Goal: Transaction & Acquisition: Purchase product/service

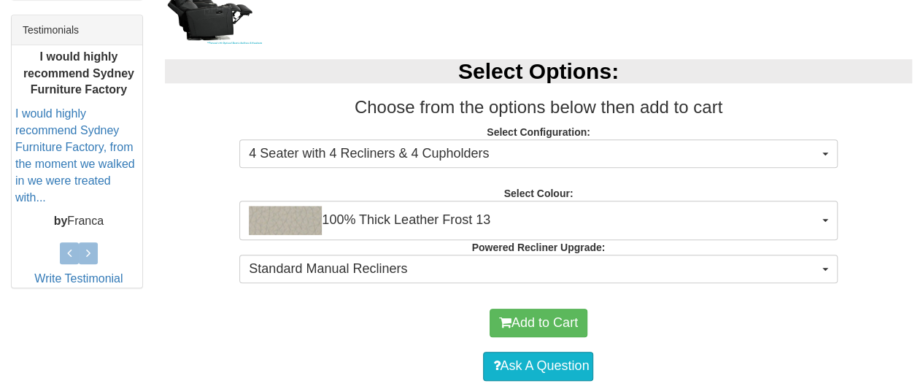
scroll to position [606, 0]
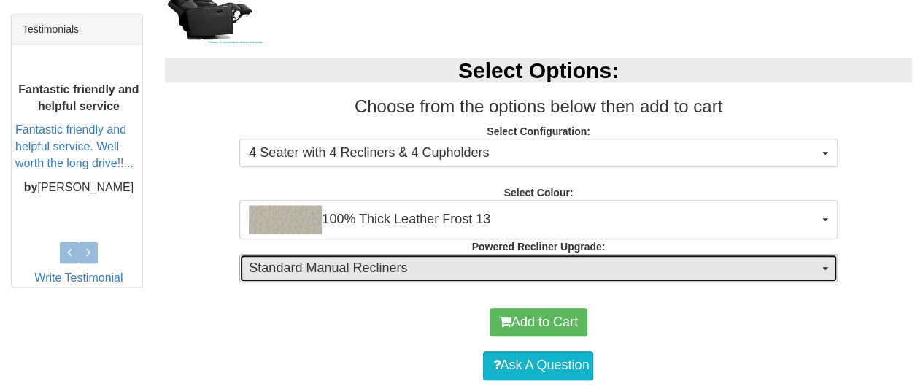
click at [827, 269] on button "Standard Manual Recliners" at bounding box center [538, 268] width 598 height 29
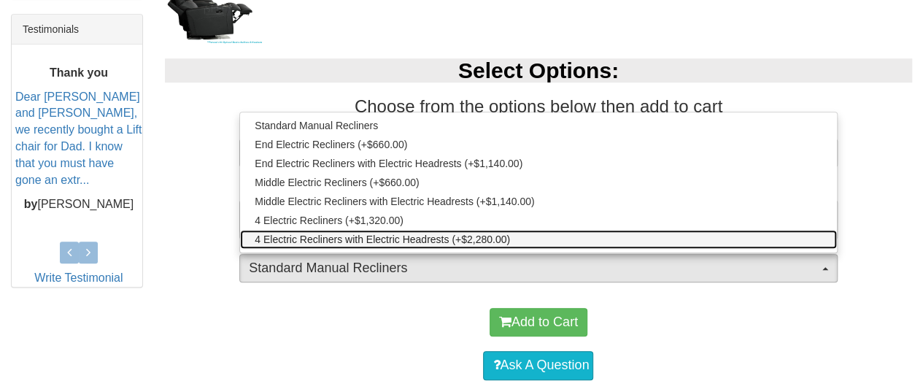
click at [383, 239] on span "4 Electric Recliners with Electric Headrests (+$2,280.00)" at bounding box center [382, 239] width 255 height 15
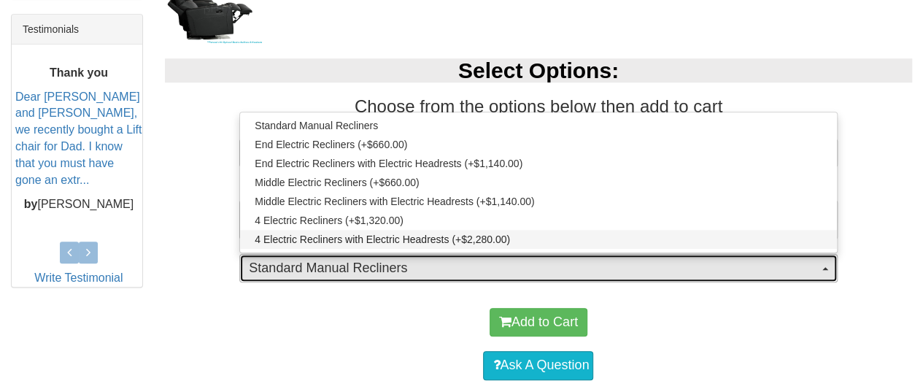
select select "1995"
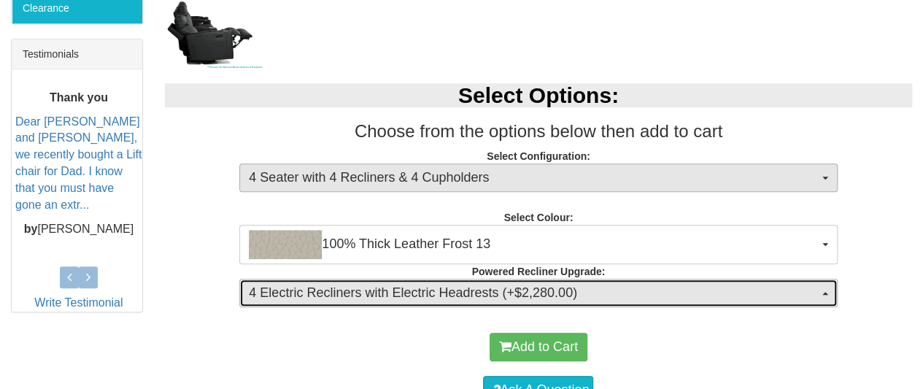
scroll to position [580, 0]
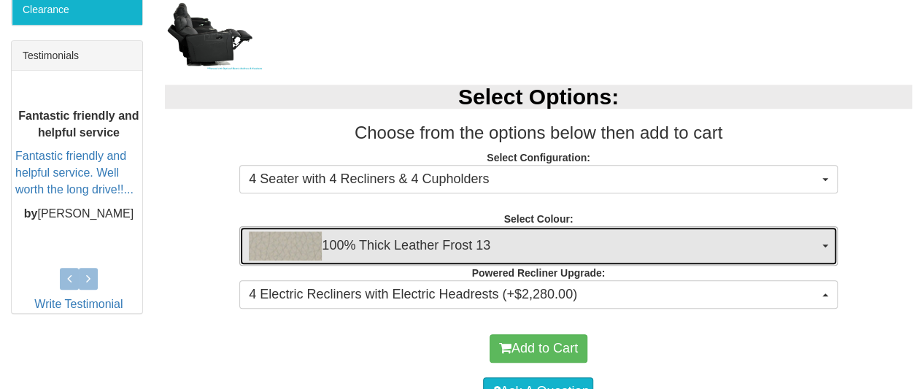
click at [826, 239] on button "100% Thick Leather Frost 13" at bounding box center [538, 245] width 598 height 39
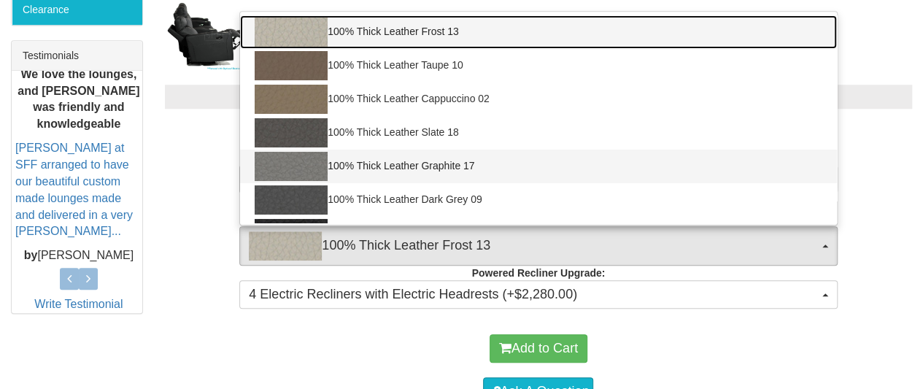
scroll to position [28, 0]
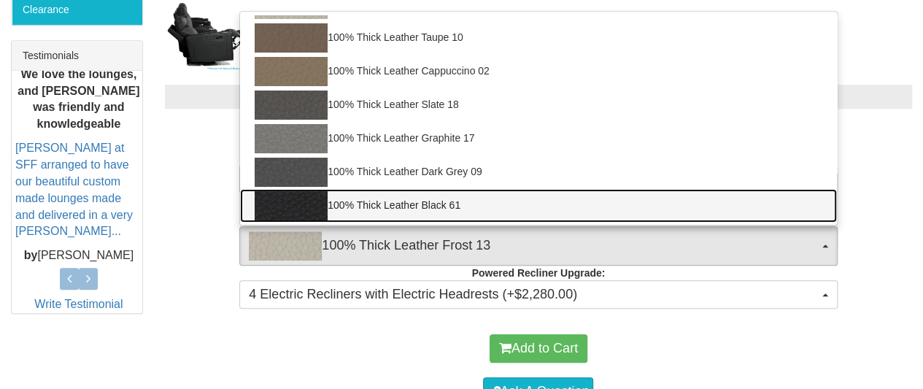
click at [380, 198] on link "100% Thick Leather Black 61" at bounding box center [538, 206] width 596 height 34
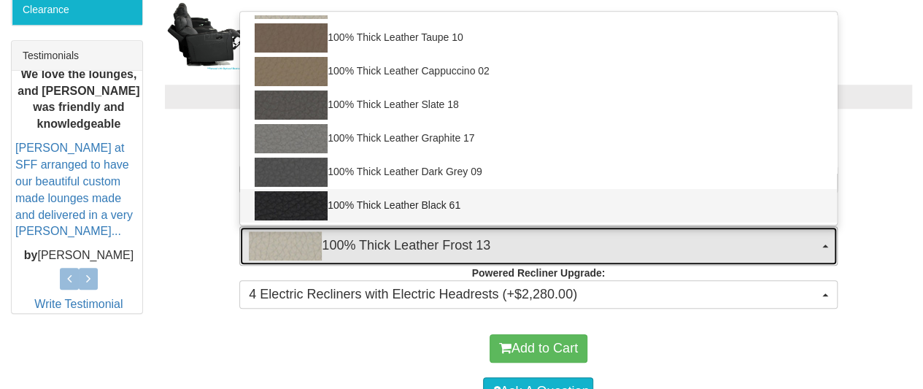
select select "1952"
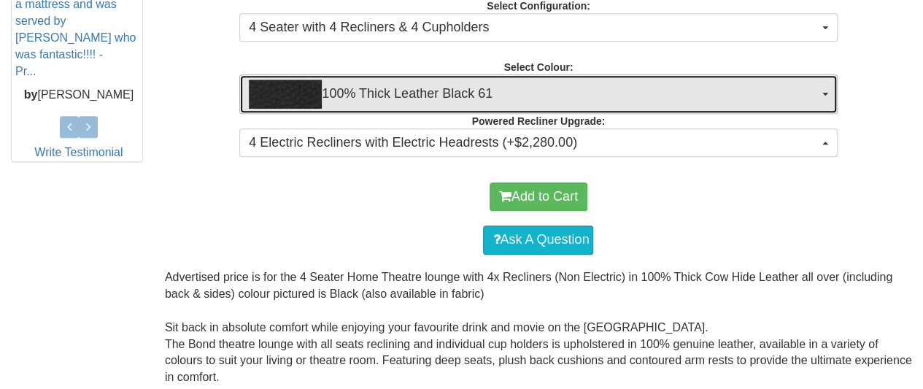
scroll to position [731, 0]
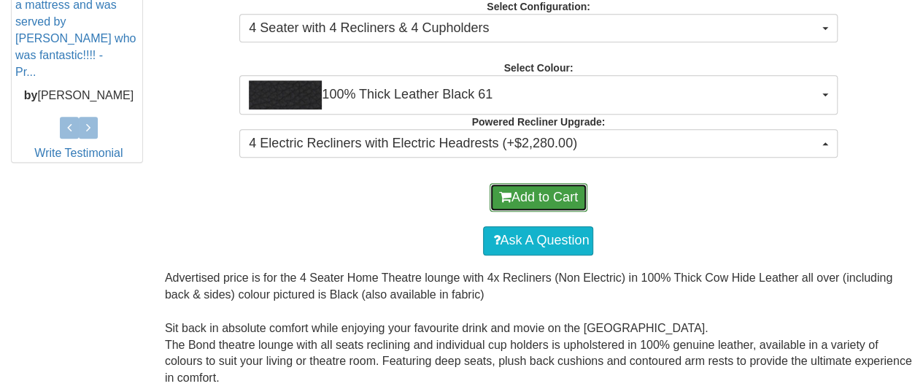
click at [527, 193] on button "Add to Cart" at bounding box center [539, 197] width 98 height 29
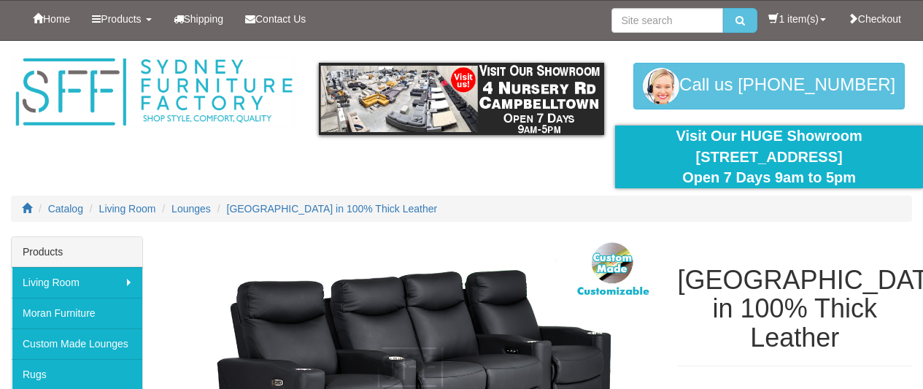
select select "1952"
select select "1995"
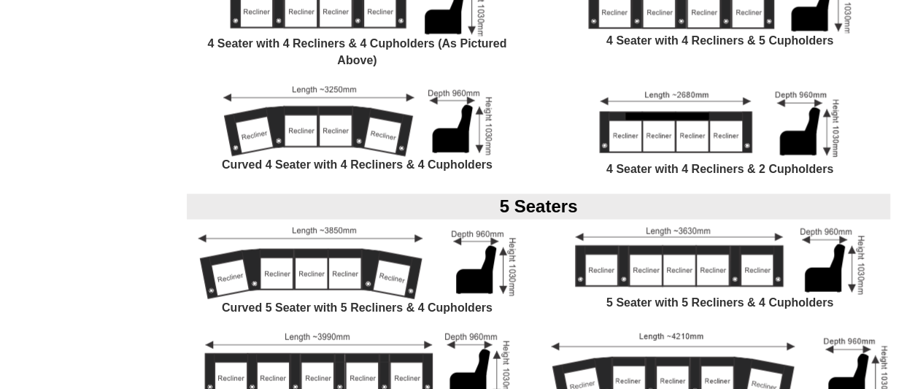
scroll to position [1290, 0]
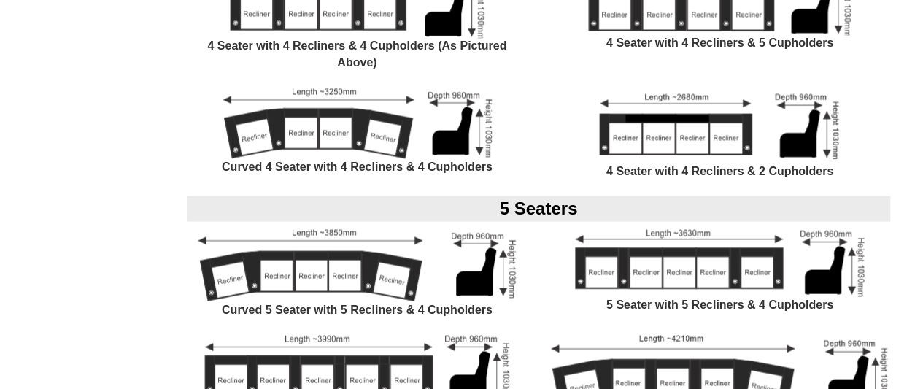
click at [696, 113] on img at bounding box center [719, 125] width 257 height 74
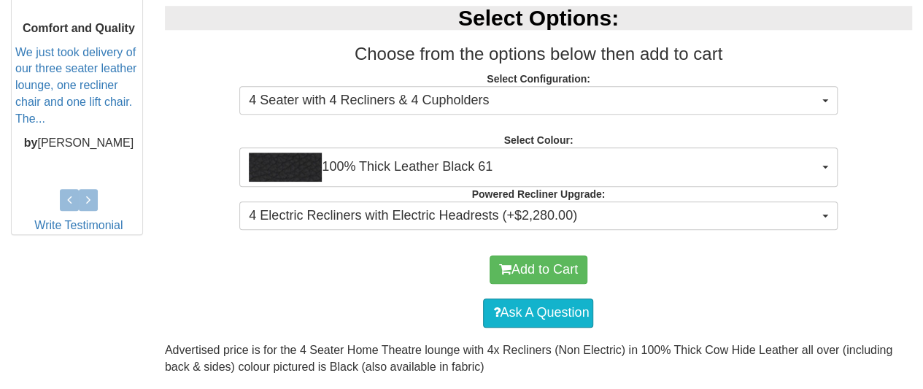
scroll to position [658, 0]
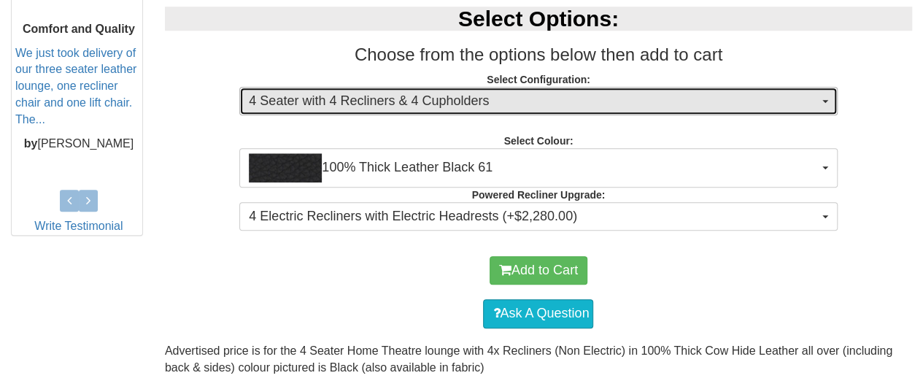
click at [825, 100] on span "button" at bounding box center [826, 101] width 6 height 3
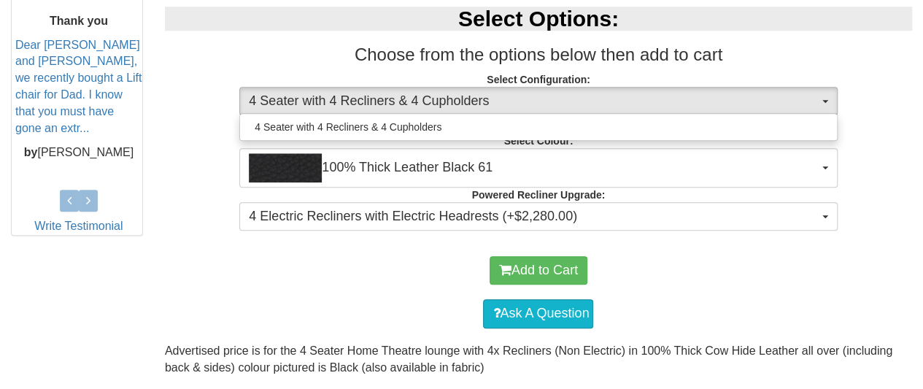
click at [883, 87] on p "Select Configuration: 4 Seater with 4 Recliners & 4 Cupholders 4 Seater with 4 …" at bounding box center [539, 91] width 748 height 39
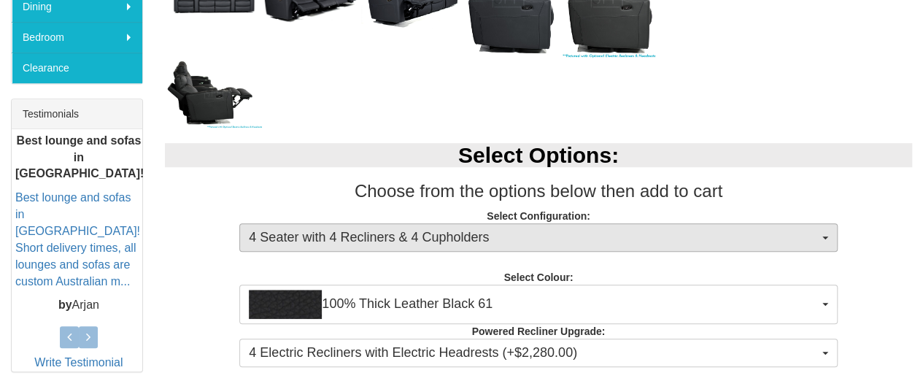
scroll to position [522, 0]
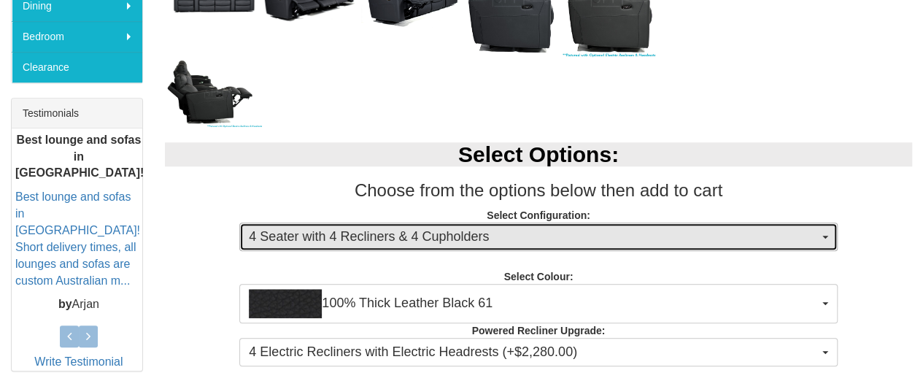
click at [823, 236] on span "button" at bounding box center [826, 237] width 6 height 3
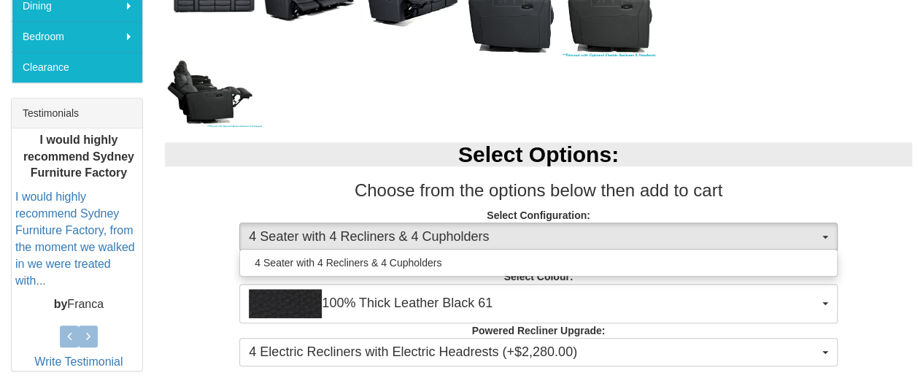
click at [855, 199] on h3 "Choose from the options below then add to cart" at bounding box center [539, 190] width 748 height 19
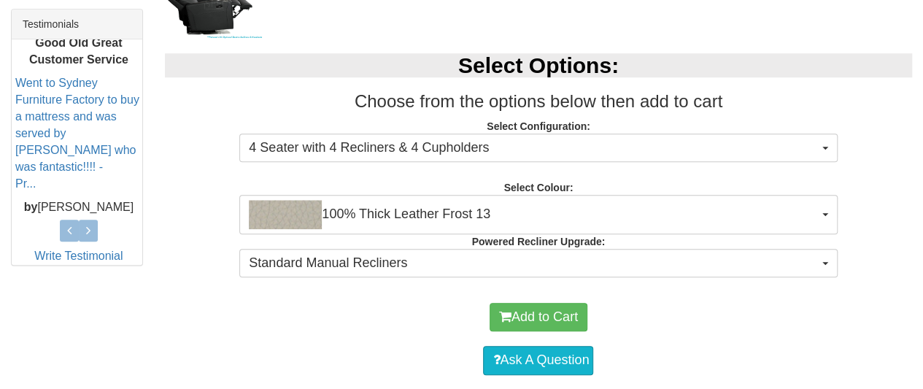
scroll to position [616, 0]
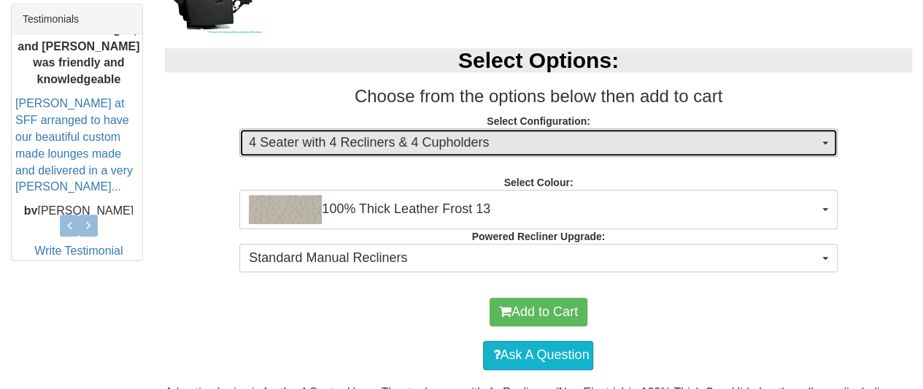
click at [823, 142] on span "button" at bounding box center [826, 143] width 6 height 3
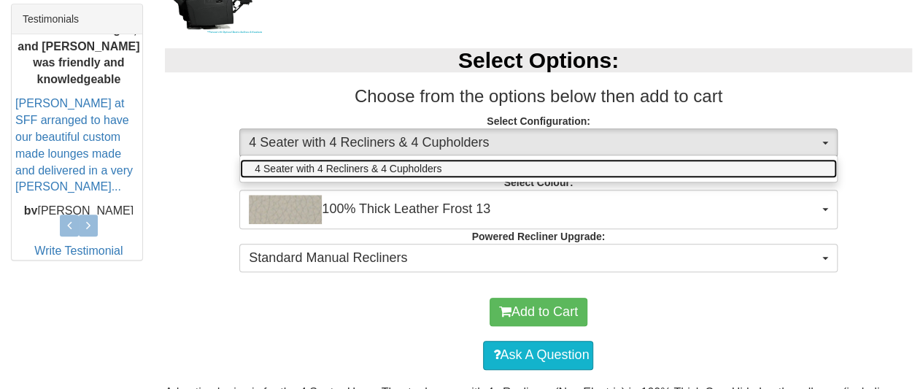
click at [477, 166] on link "4 Seater with 4 Recliners & 4 Cupholders" at bounding box center [538, 168] width 596 height 19
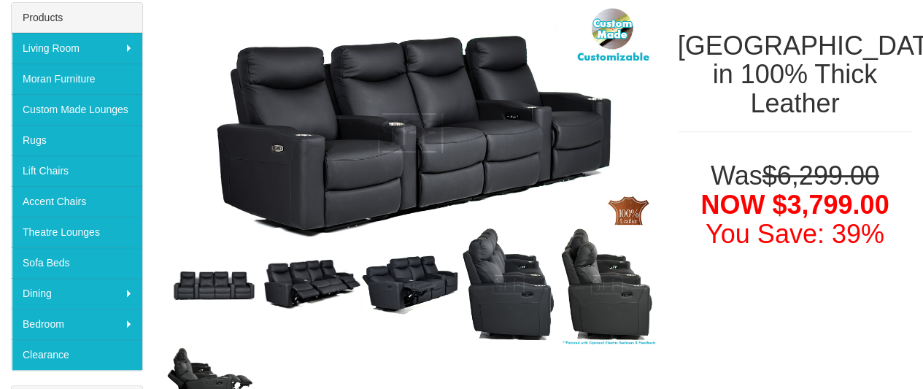
scroll to position [235, 0]
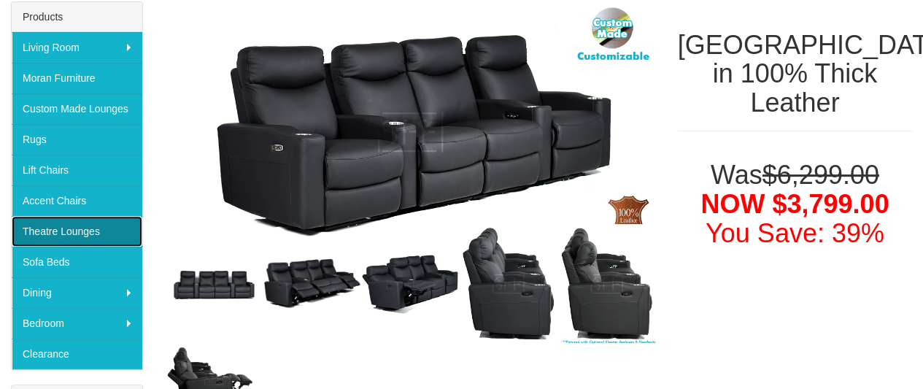
click at [53, 227] on link "Theatre Lounges" at bounding box center [77, 231] width 131 height 31
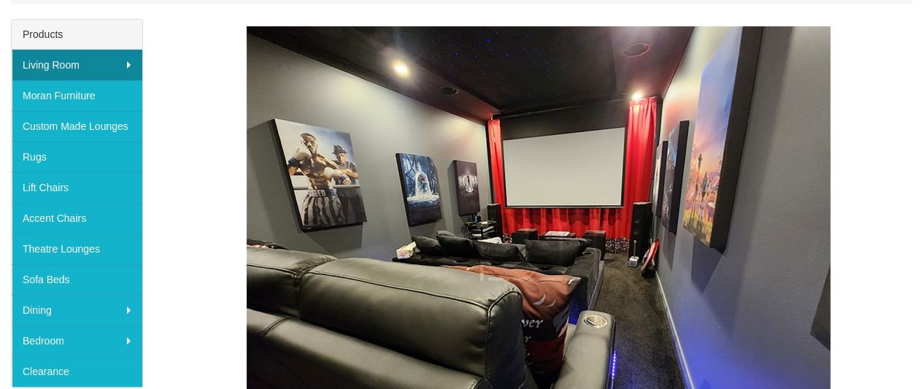
scroll to position [216, 0]
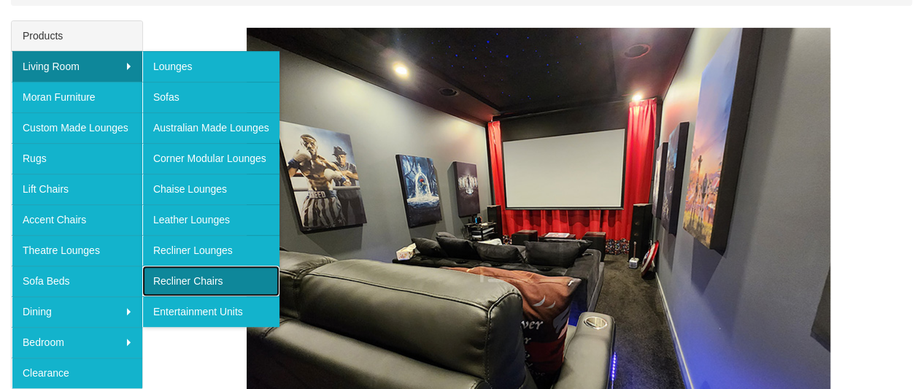
click at [234, 268] on link "Recliner Chairs" at bounding box center [210, 281] width 137 height 31
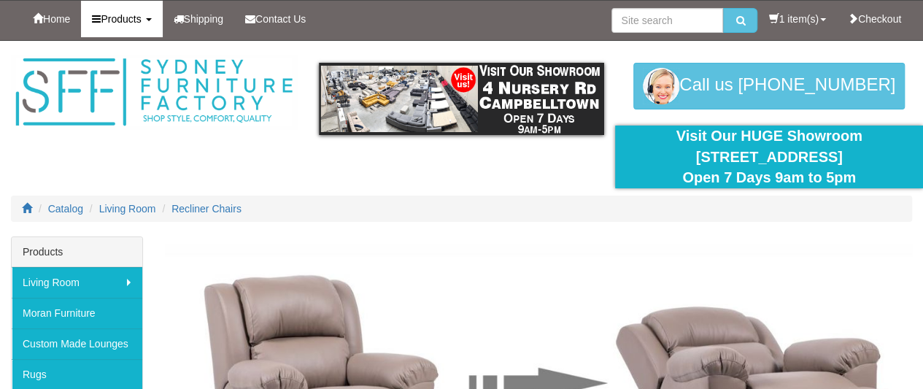
click at [153, 12] on link "Products" at bounding box center [121, 19] width 81 height 36
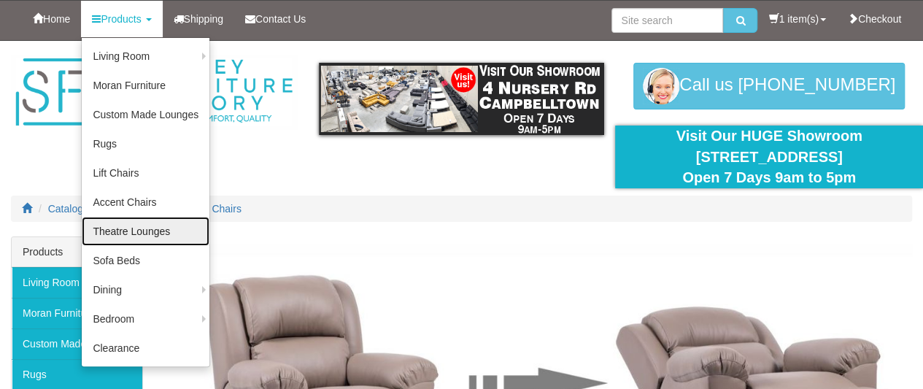
click at [125, 234] on link "Theatre Lounges" at bounding box center [146, 231] width 128 height 29
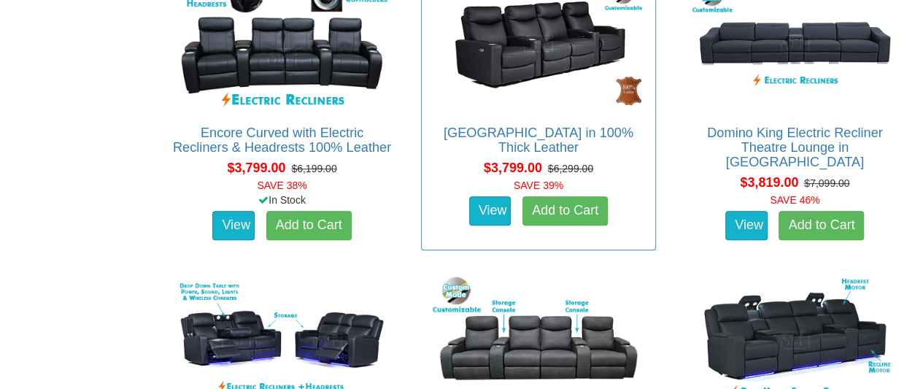
scroll to position [3095, 0]
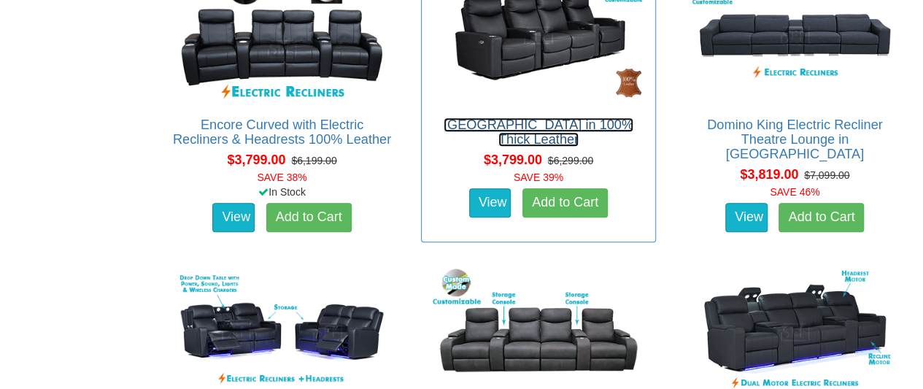
click at [502, 118] on link "Bond Theatre Lounge in 100% Thick Leather" at bounding box center [539, 132] width 190 height 29
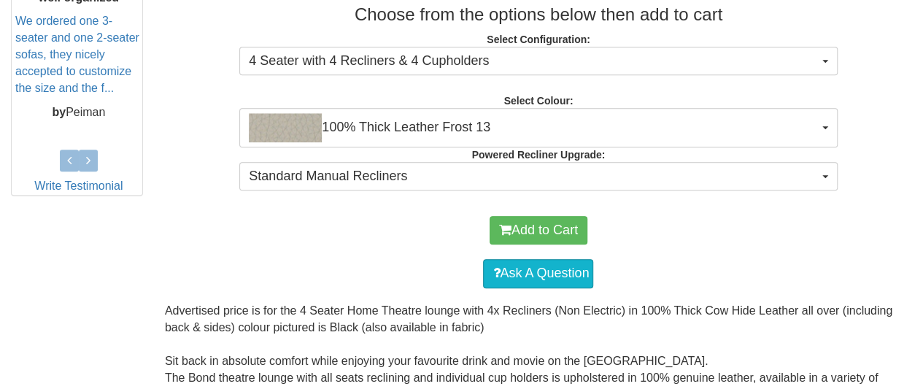
scroll to position [703, 0]
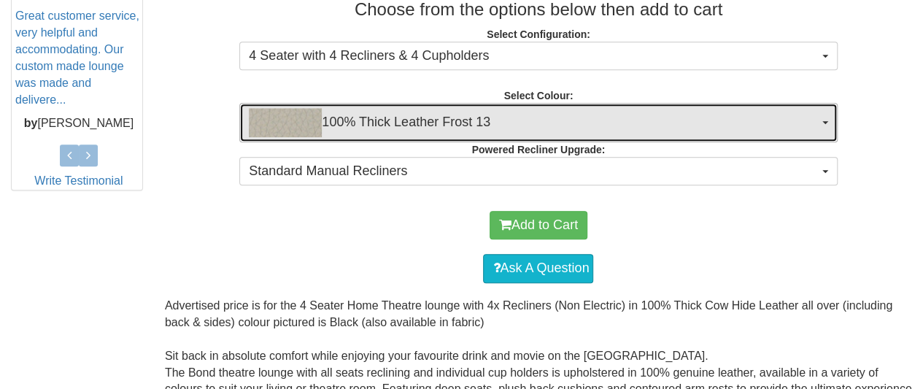
click at [828, 117] on button "100% Thick Leather Frost 13" at bounding box center [538, 122] width 598 height 39
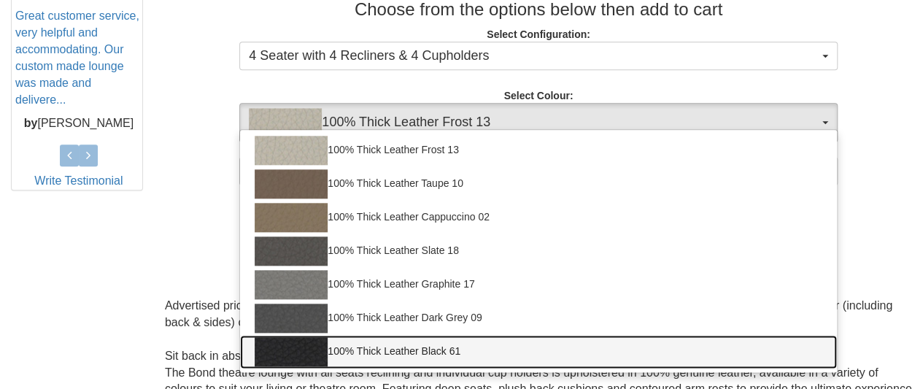
click at [453, 349] on link "100% Thick Leather Black 61" at bounding box center [538, 352] width 596 height 34
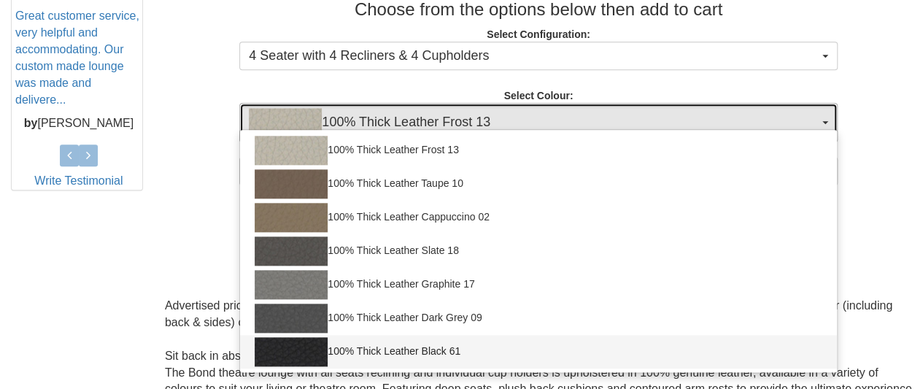
select select "1952"
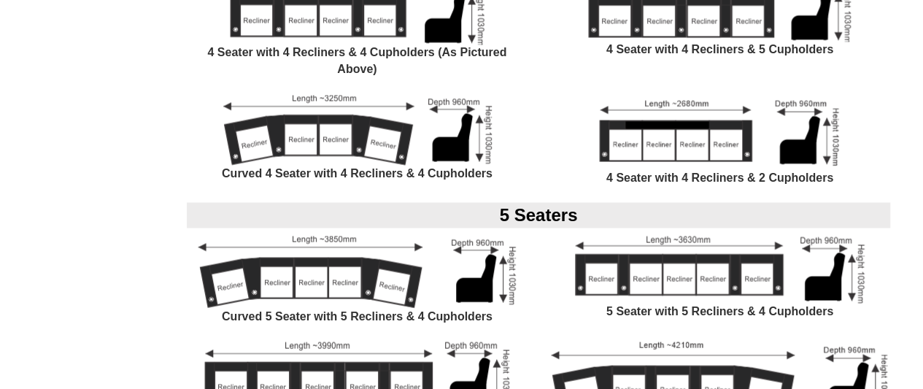
scroll to position [1278, 0]
